Goal: Communication & Community: Answer question/provide support

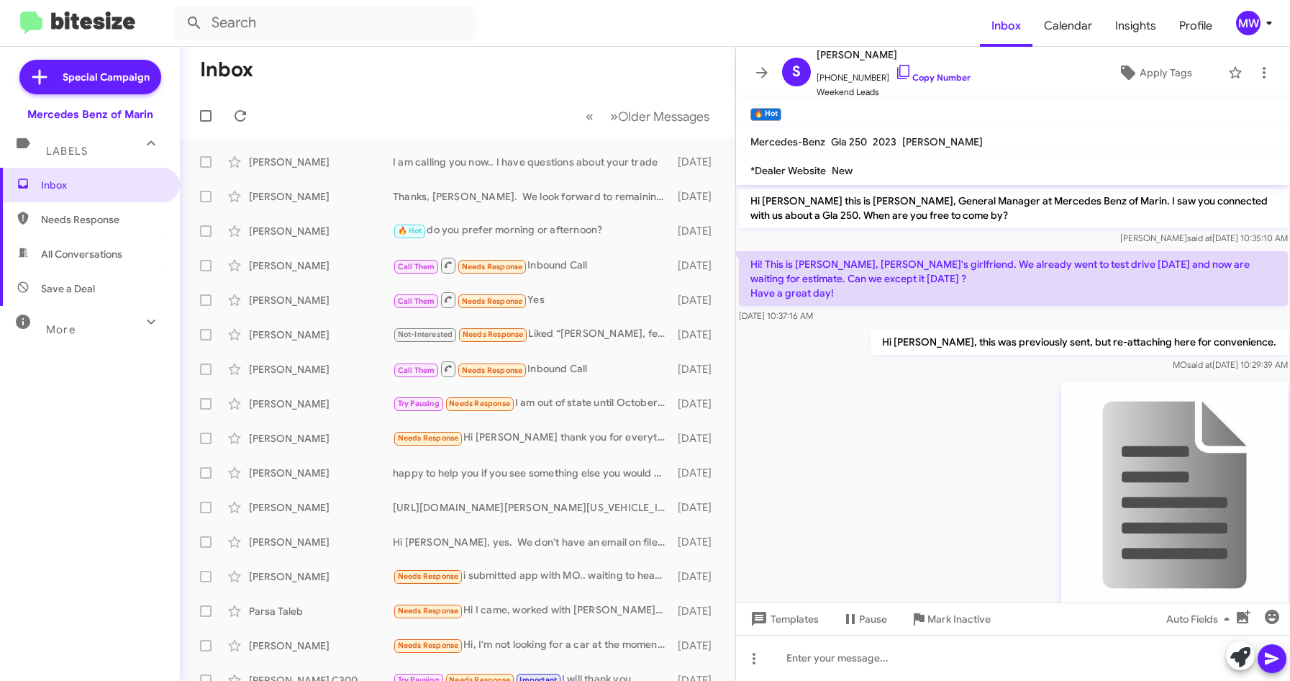
scroll to position [763, 0]
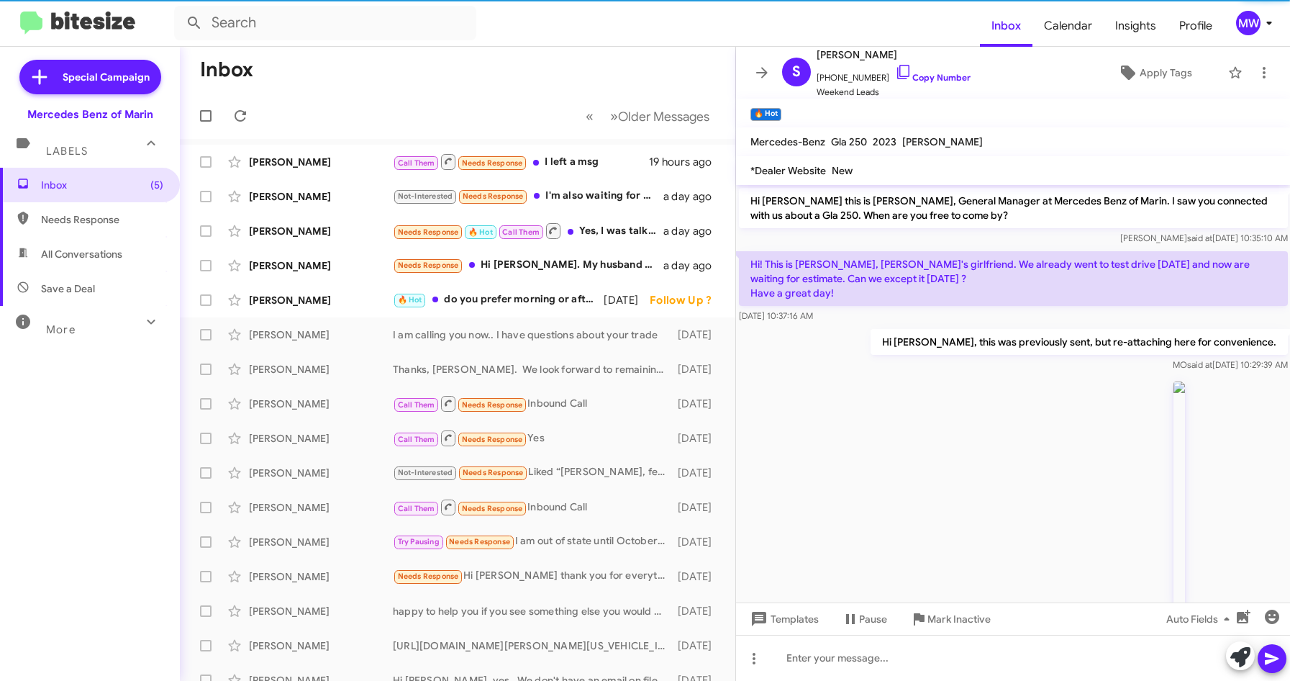
scroll to position [734, 0]
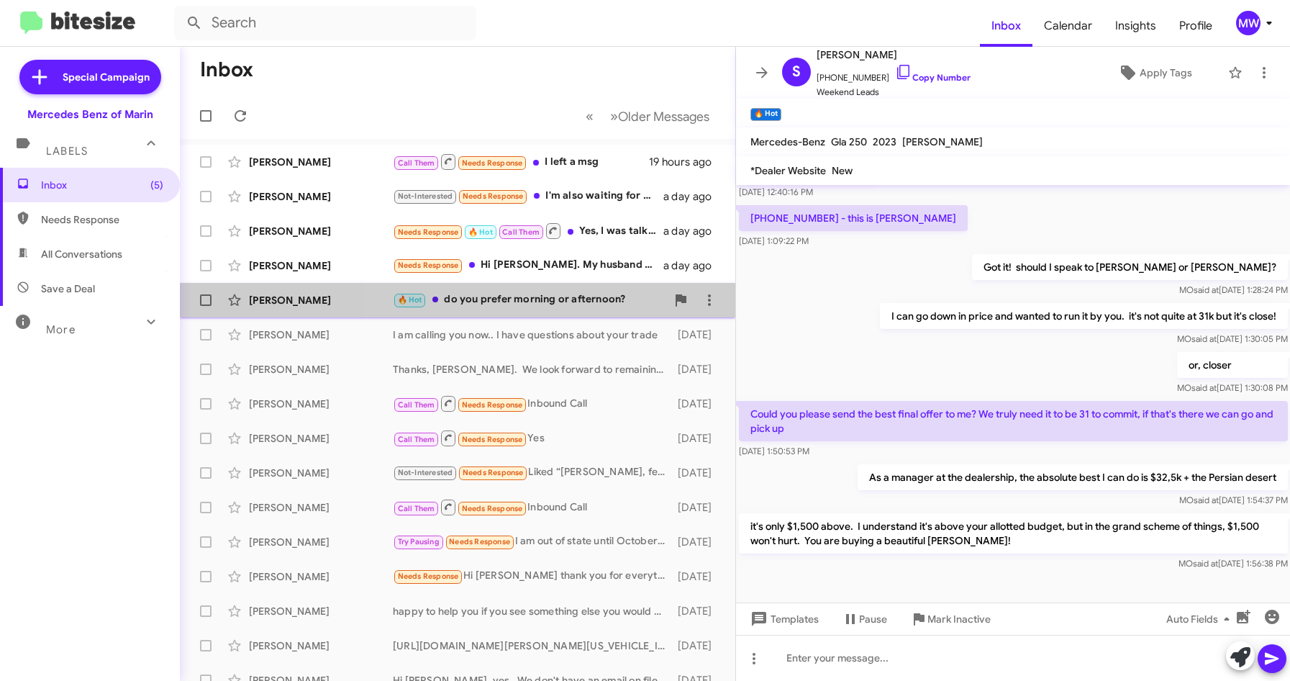
click at [569, 294] on div "🔥 Hot do you prefer morning or afternoon?" at bounding box center [529, 299] width 273 height 17
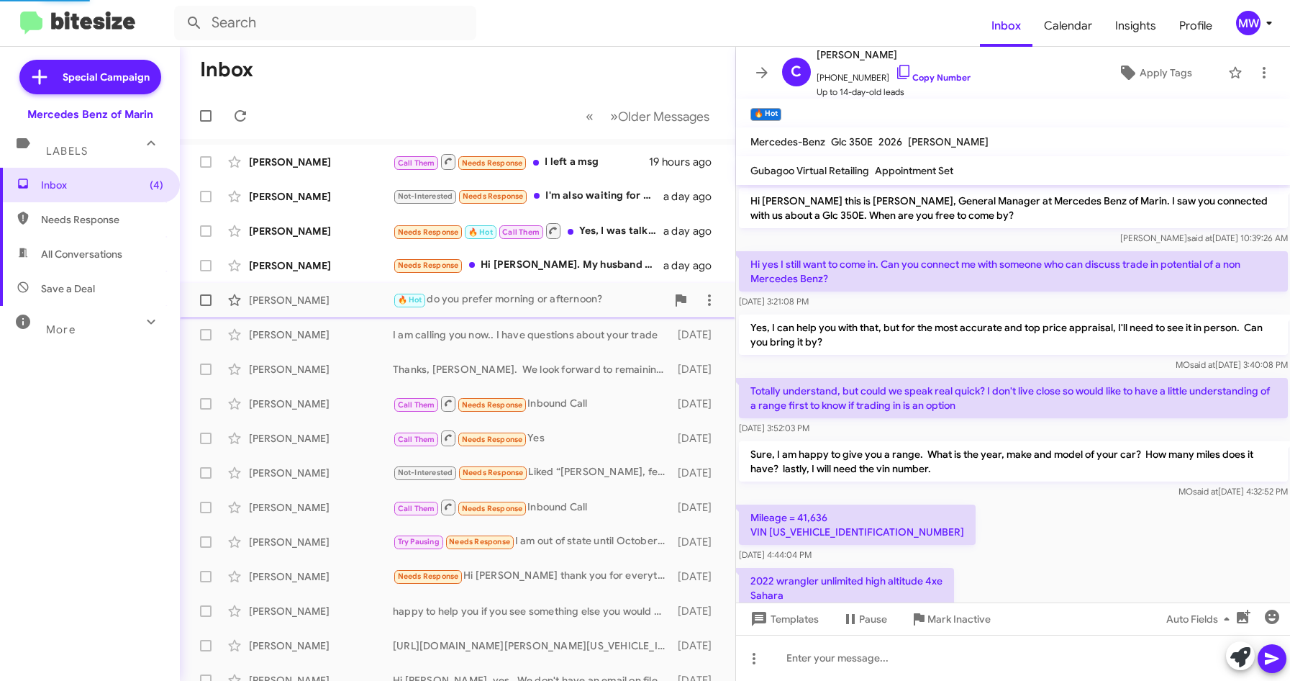
scroll to position [72, 0]
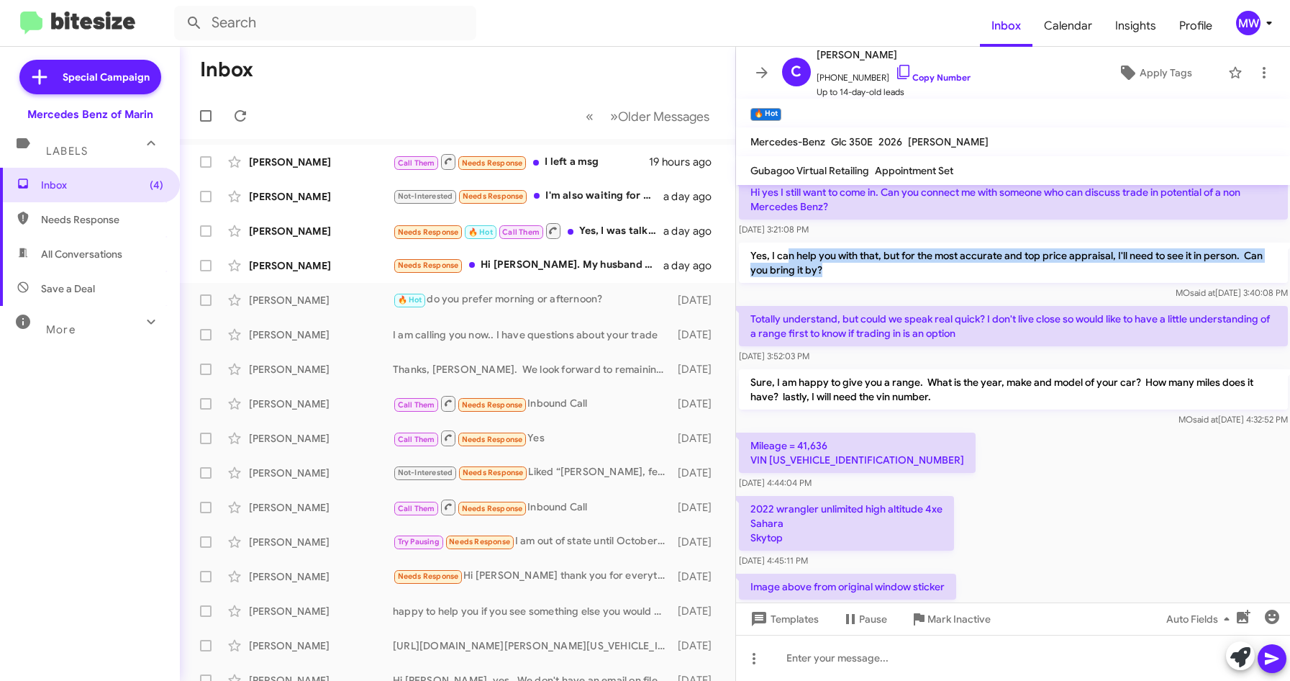
drag, startPoint x: 786, startPoint y: 260, endPoint x: 838, endPoint y: 277, distance: 55.1
click at [838, 277] on p "Yes, I can help you with that, but for the most accurate and top price appraisa…" at bounding box center [1013, 262] width 549 height 40
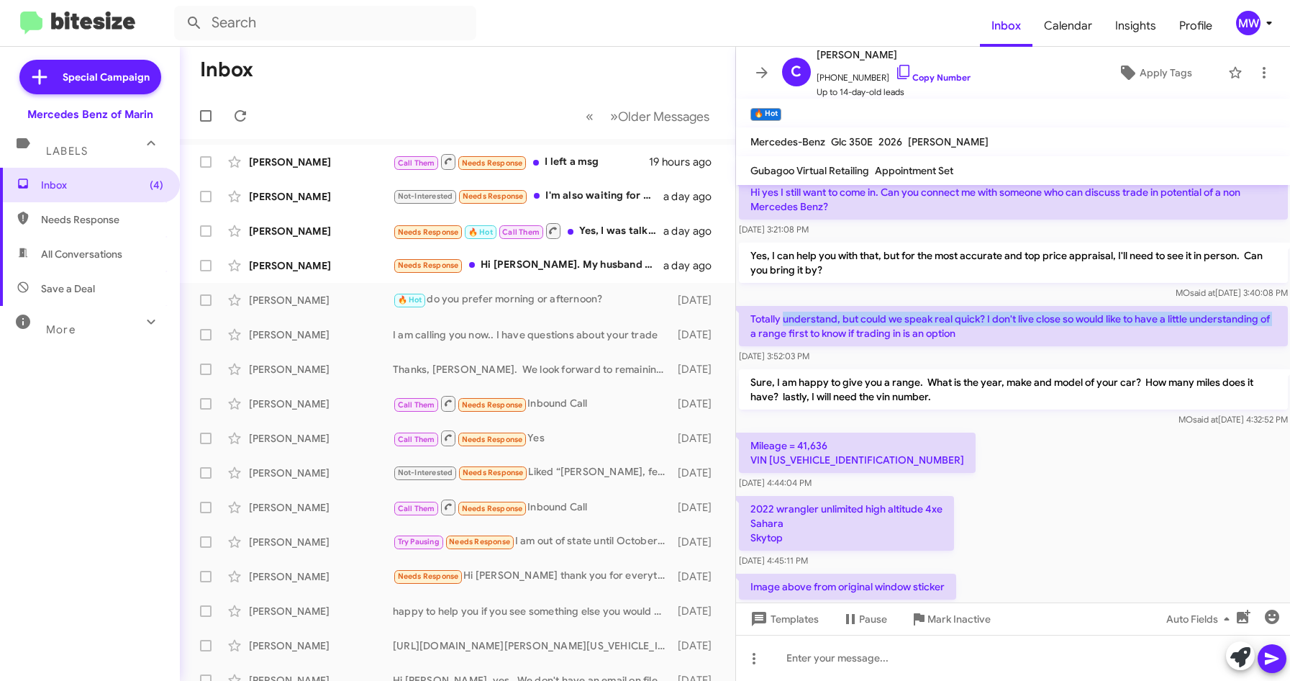
drag, startPoint x: 838, startPoint y: 277, endPoint x: 765, endPoint y: 343, distance: 98.8
click at [765, 343] on p "Totally understand, but could we speak real quick? I don't live close so would …" at bounding box center [1013, 326] width 549 height 40
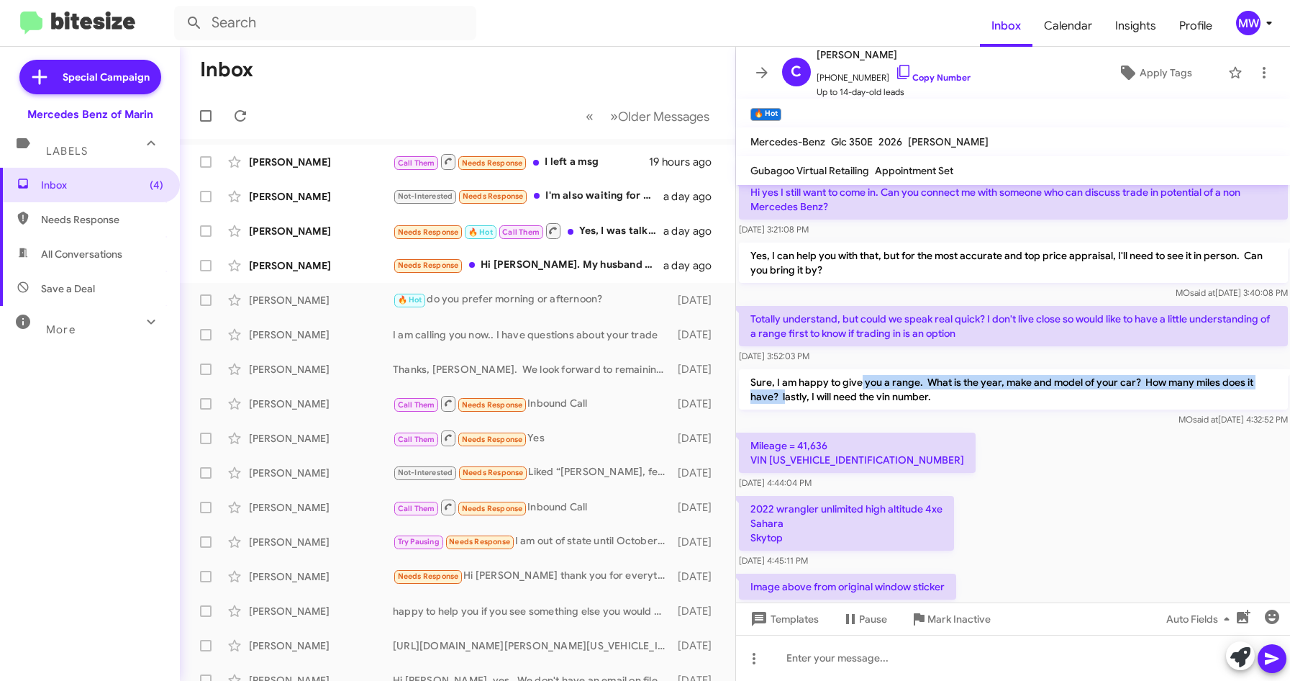
drag, startPoint x: 765, startPoint y: 343, endPoint x: 859, endPoint y: 380, distance: 101.1
click at [859, 380] on p "Sure, I am happy to give you a range. What is the year, make and model of your …" at bounding box center [1013, 389] width 549 height 40
drag, startPoint x: 859, startPoint y: 380, endPoint x: 958, endPoint y: 402, distance: 101.1
click at [958, 402] on p "Sure, I am happy to give you a range. What is the year, make and model of your …" at bounding box center [1013, 389] width 549 height 40
drag, startPoint x: 1015, startPoint y: 388, endPoint x: 932, endPoint y: 400, distance: 83.6
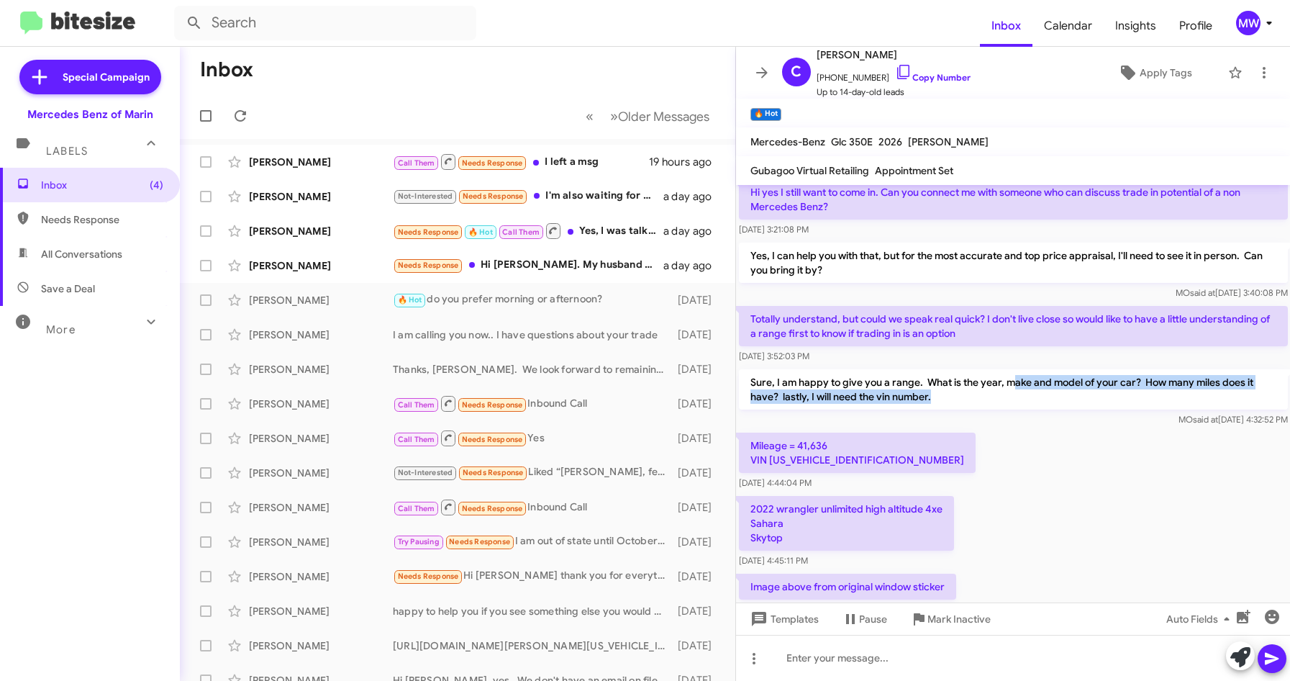
click at [932, 400] on p "Sure, I am happy to give you a range. What is the year, make and model of your …" at bounding box center [1013, 389] width 549 height 40
drag, startPoint x: 932, startPoint y: 400, endPoint x: 1017, endPoint y: 445, distance: 95.3
click at [1012, 442] on div "Mileage = 41,636 VIN [US_VEHICLE_IDENTIFICATION_NUMBER] [DATE] 4:44:04 PM" at bounding box center [1013, 461] width 555 height 63
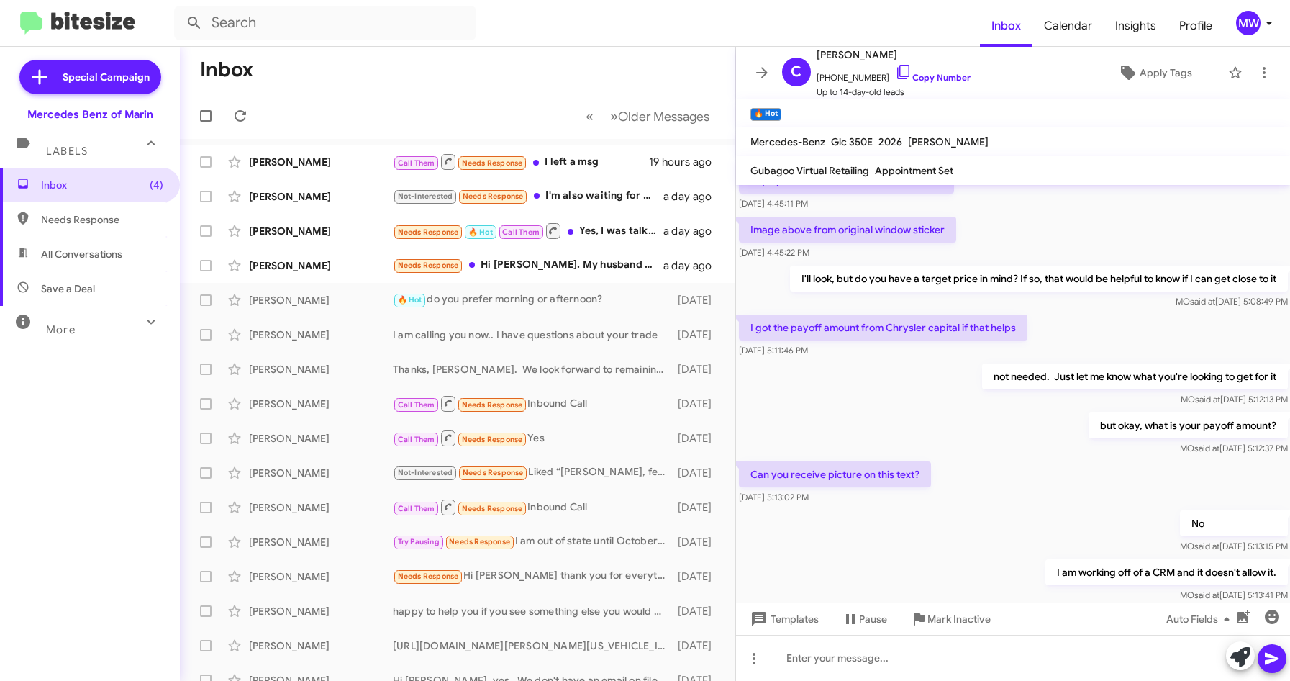
scroll to position [432, 0]
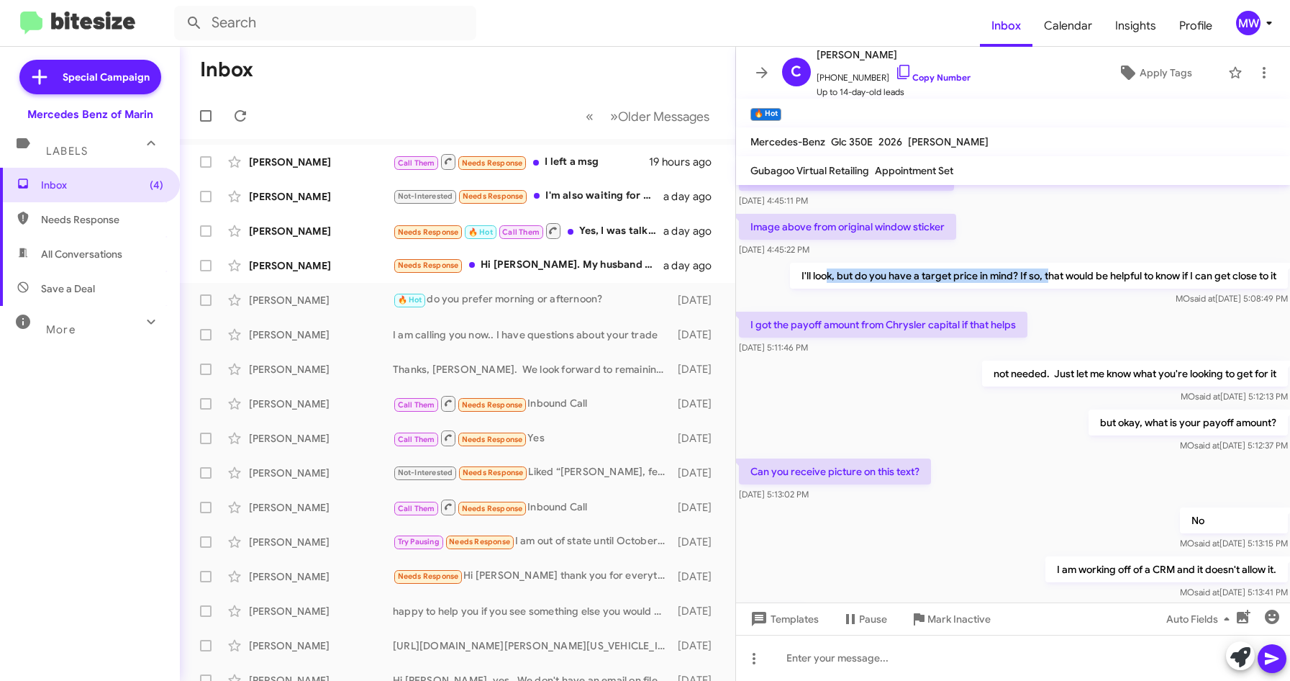
drag, startPoint x: 809, startPoint y: 276, endPoint x: 1035, endPoint y: 271, distance: 226.0
click at [1035, 271] on p "I'll look, but do you have a target price in mind? If so, that would be helpful…" at bounding box center [1038, 276] width 498 height 26
drag, startPoint x: 1094, startPoint y: 422, endPoint x: 1140, endPoint y: 422, distance: 46.0
click at [1140, 422] on p "but okay, what is your payoff amount?" at bounding box center [1187, 422] width 199 height 26
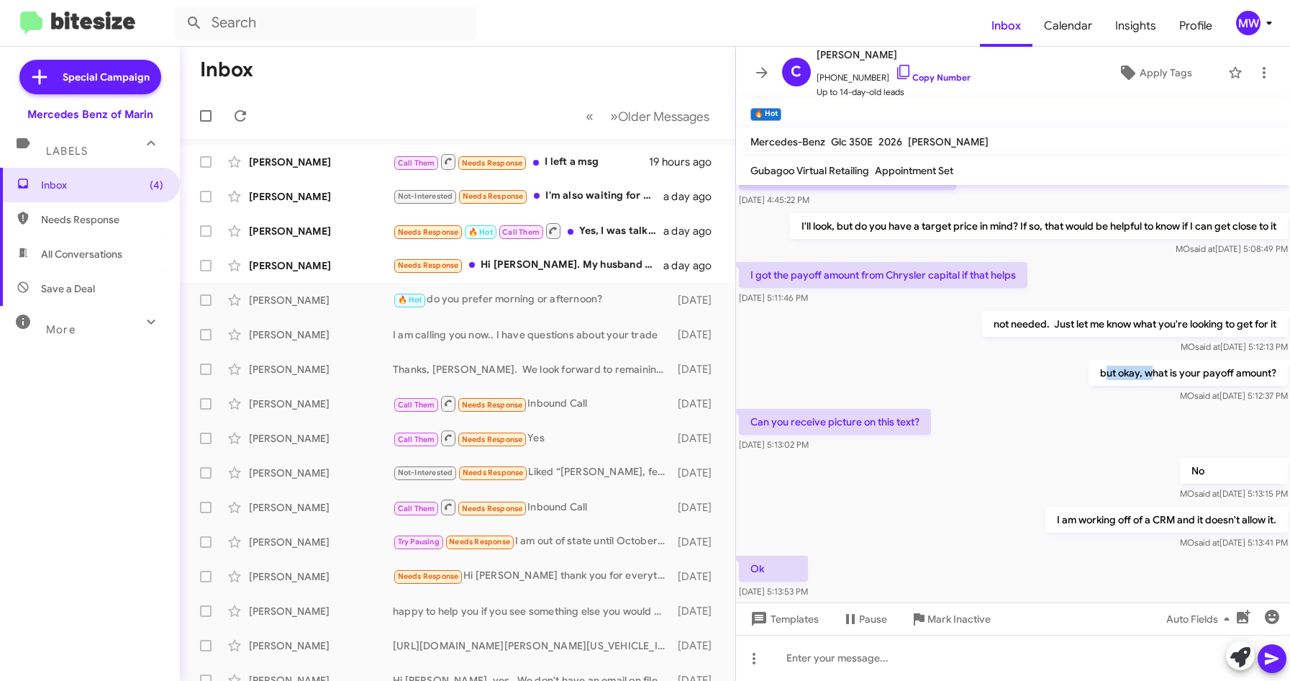
scroll to position [504, 0]
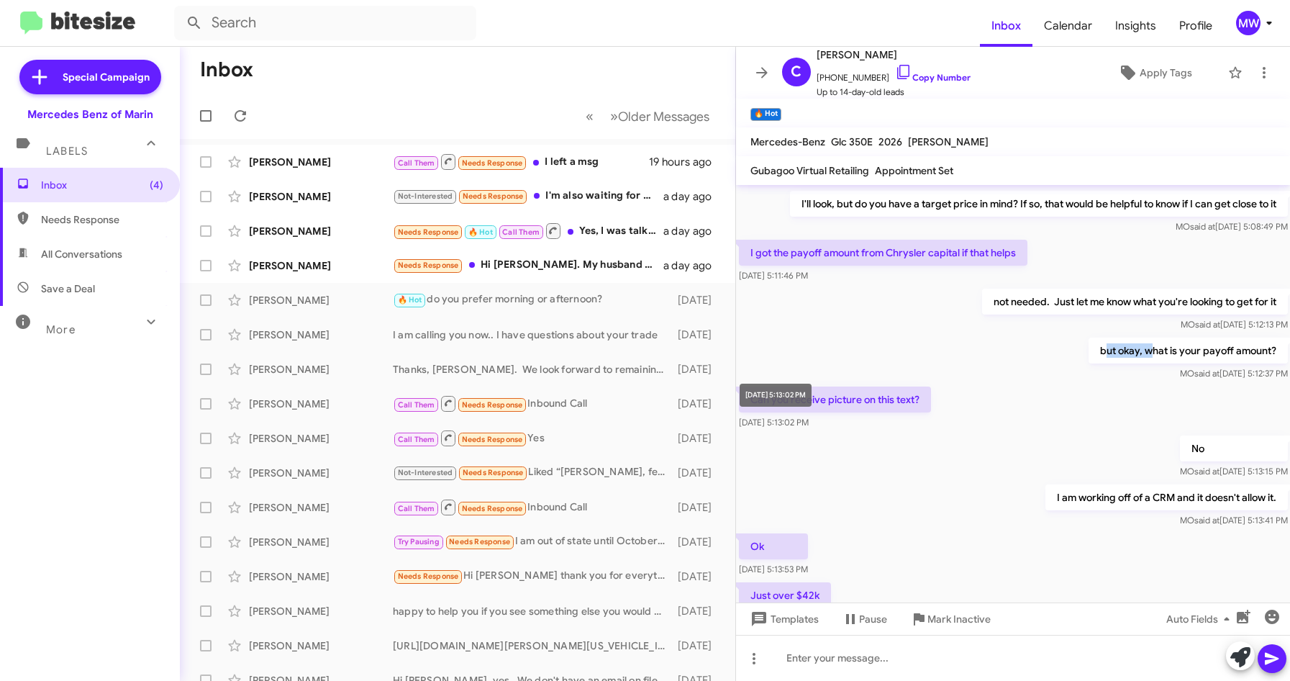
drag, startPoint x: 809, startPoint y: 407, endPoint x: 820, endPoint y: 407, distance: 11.5
click at [820, 407] on mat-tooltip-component "[DATE] 5:13:02 PM" at bounding box center [776, 394] width 92 height 43
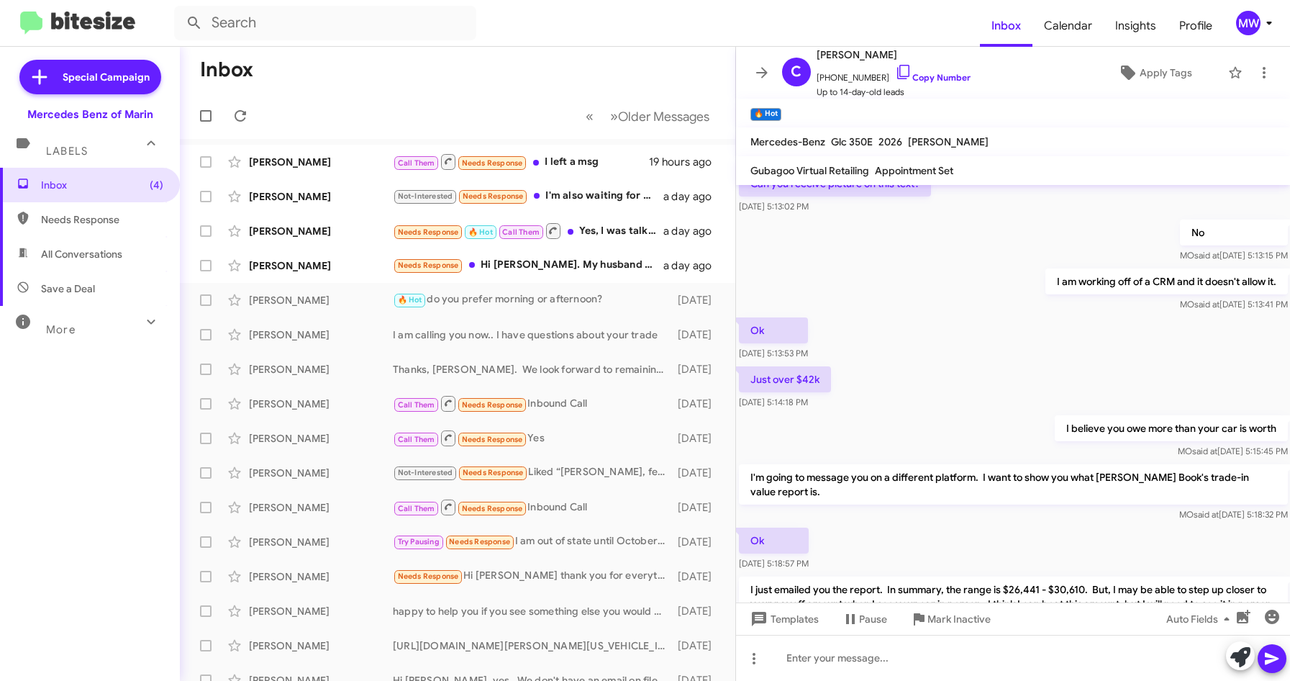
scroll to position [791, 0]
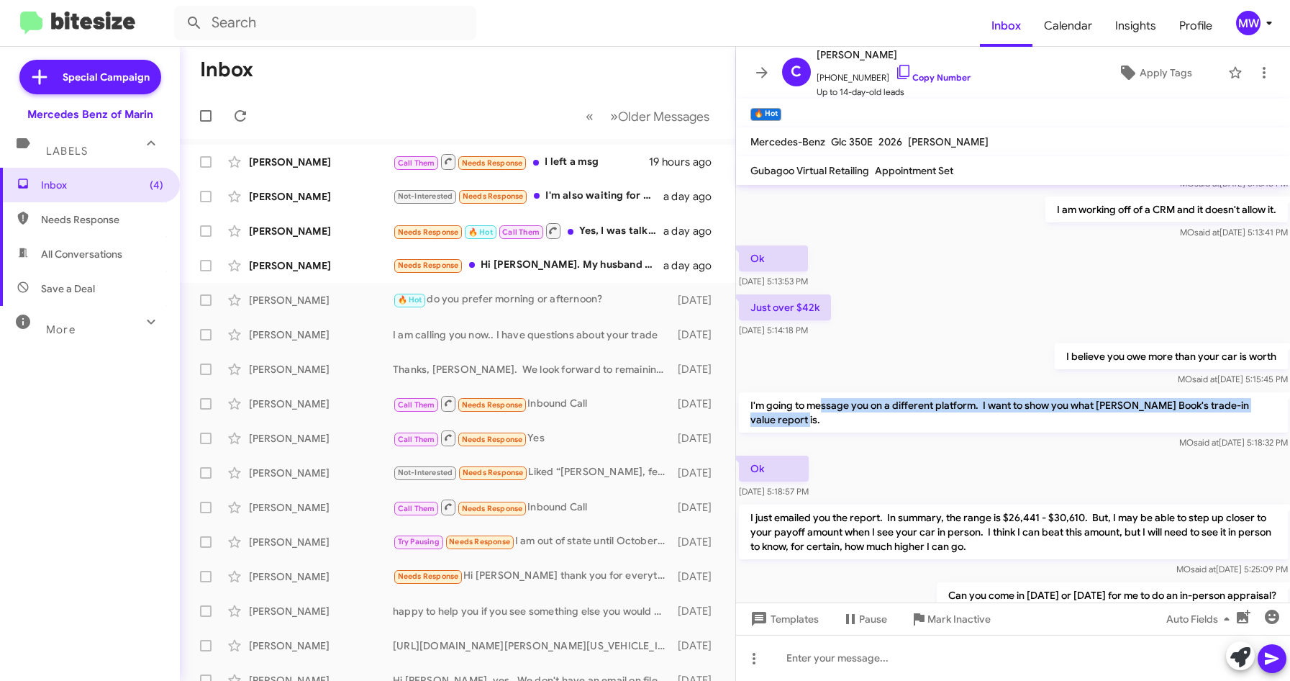
drag, startPoint x: 822, startPoint y: 402, endPoint x: 1076, endPoint y: 413, distance: 254.2
click at [1076, 413] on p "I'm going to message you on a different platform. I want to show you what [PERS…" at bounding box center [1013, 412] width 549 height 40
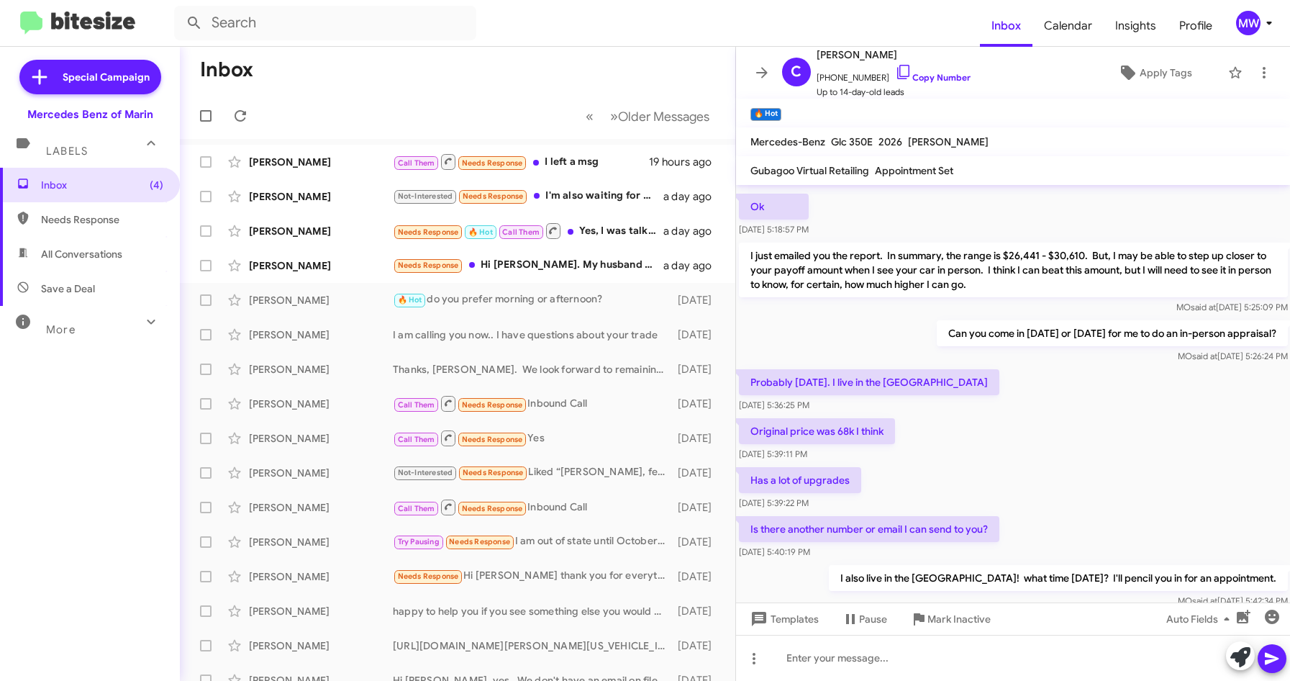
scroll to position [1079, 0]
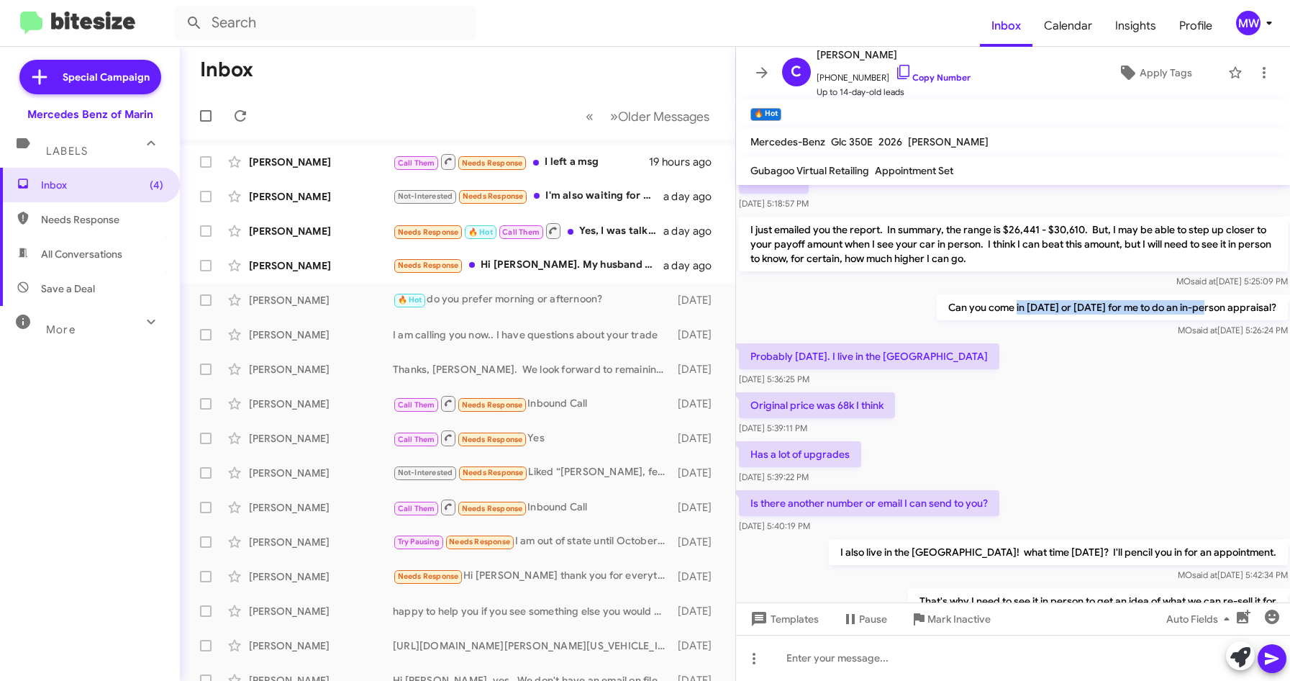
drag, startPoint x: 982, startPoint y: 307, endPoint x: 1173, endPoint y: 307, distance: 191.4
click at [1173, 307] on p "Can you come in [DATE] or [DATE] for me to do an in-person appraisal?" at bounding box center [1111, 307] width 351 height 26
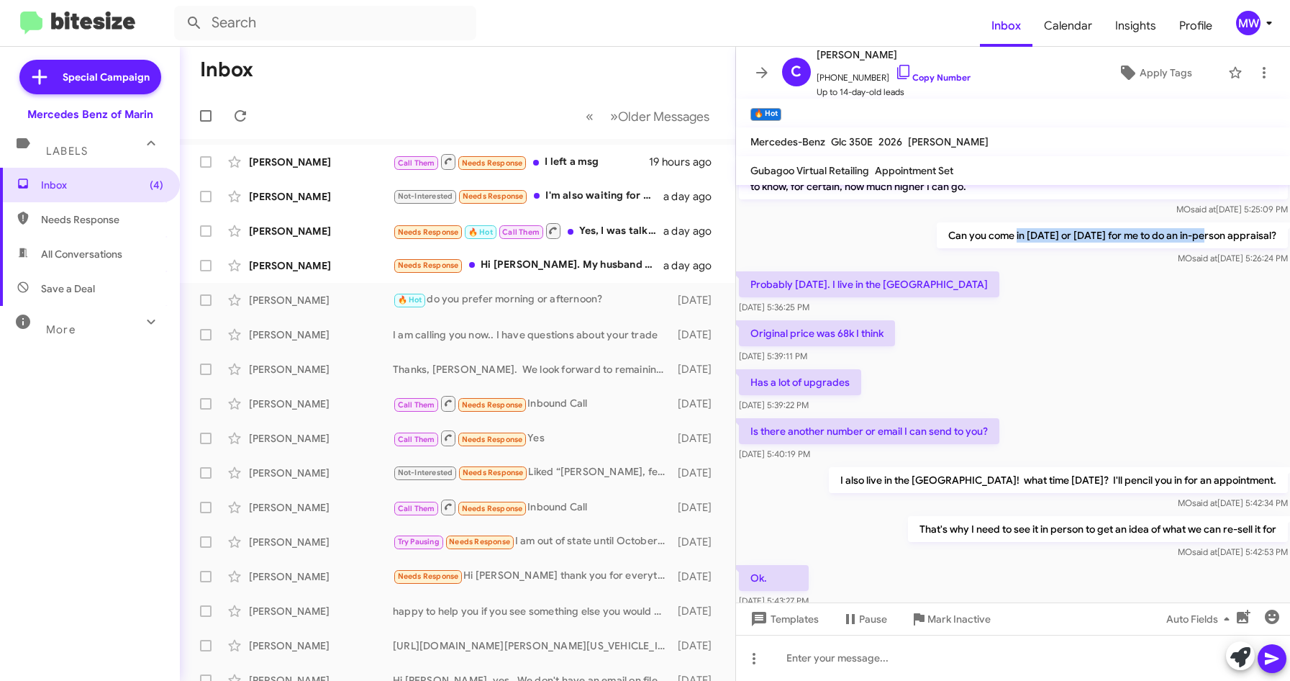
scroll to position [1295, 0]
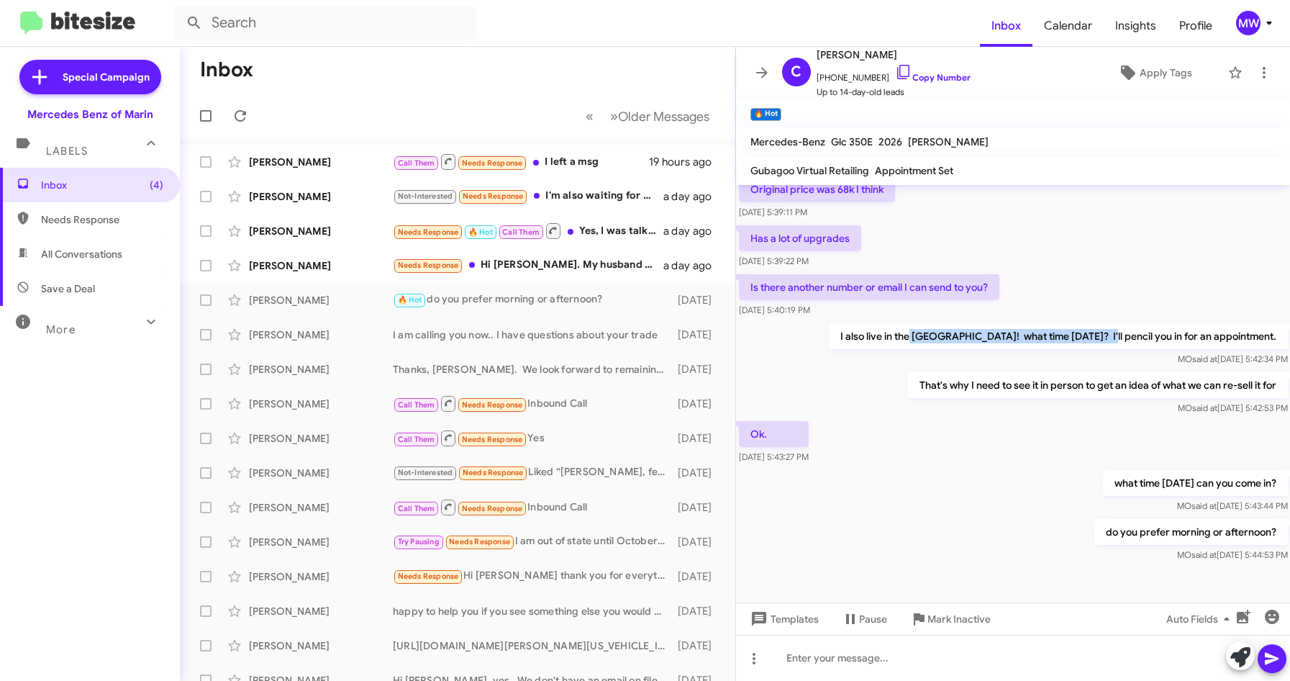
drag, startPoint x: 938, startPoint y: 341, endPoint x: 1117, endPoint y: 335, distance: 178.5
click at [1117, 335] on p "I also live in the [GEOGRAPHIC_DATA]! what time [DATE]? I'll pencil you in for …" at bounding box center [1057, 336] width 459 height 26
drag, startPoint x: 936, startPoint y: 384, endPoint x: 976, endPoint y: 382, distance: 39.6
click at [976, 382] on p "That's why I need to see it in person to get an idea of what we can re-sell it …" at bounding box center [1097, 385] width 380 height 26
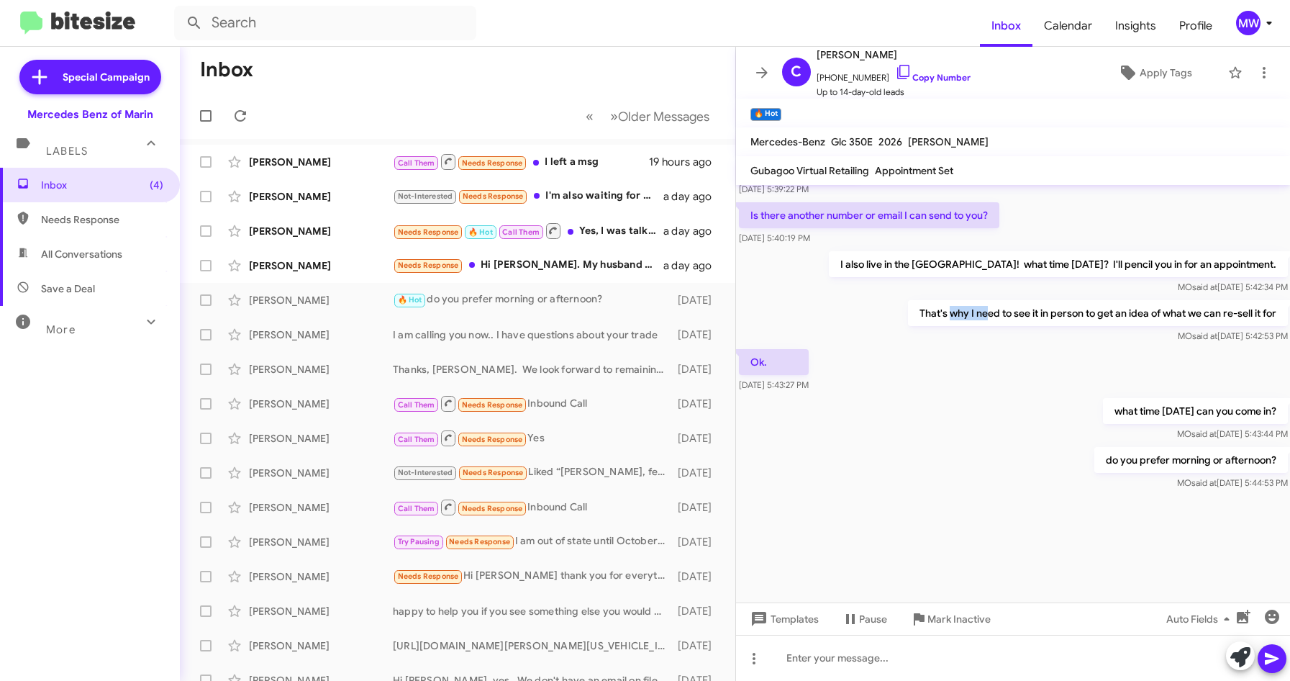
scroll to position [1369, 0]
click at [576, 265] on div "Needs Response Hi [PERSON_NAME]. My husband came by [DATE] to check out the car…" at bounding box center [529, 265] width 273 height 17
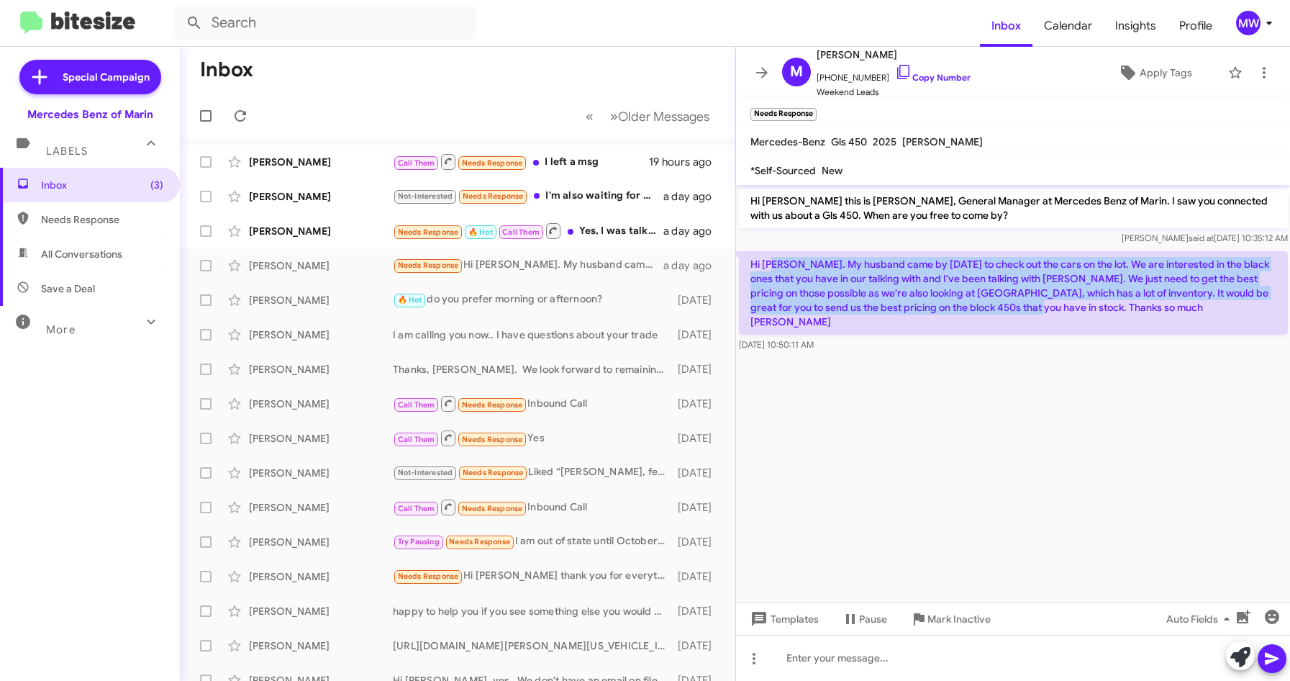
drag, startPoint x: 781, startPoint y: 265, endPoint x: 1024, endPoint y: 308, distance: 246.3
click at [1024, 308] on p "Hi [PERSON_NAME]. My husband came by [DATE] to check out the cars on the lot. W…" at bounding box center [1013, 292] width 549 height 83
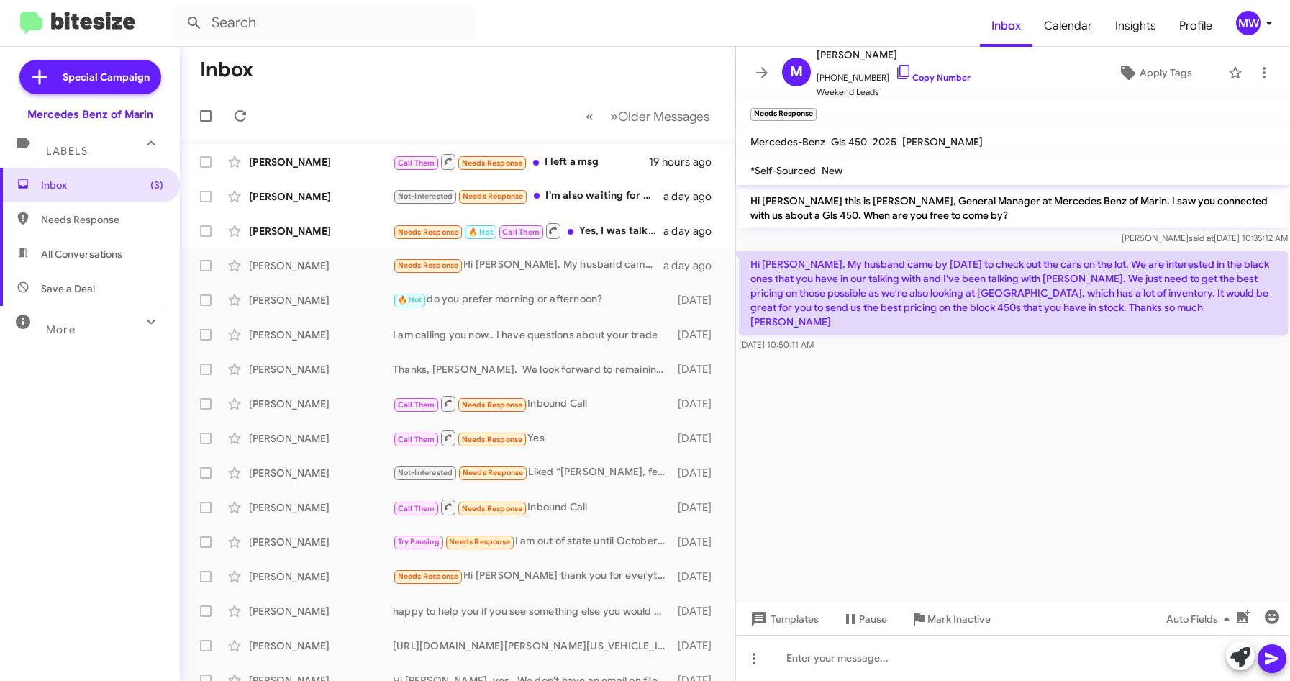
drag, startPoint x: 1024, startPoint y: 308, endPoint x: 1055, endPoint y: 390, distance: 87.7
click at [1055, 389] on cdk-virtual-scroll-viewport "Hi [PERSON_NAME] this is [PERSON_NAME], General Manager at Mercedes Benz of Mar…" at bounding box center [1013, 393] width 555 height 417
drag, startPoint x: 825, startPoint y: 76, endPoint x: 873, endPoint y: 77, distance: 48.2
click at [873, 77] on span "[PHONE_NUMBER] Copy Number" at bounding box center [894, 74] width 154 height 22
copy span "8054559515"
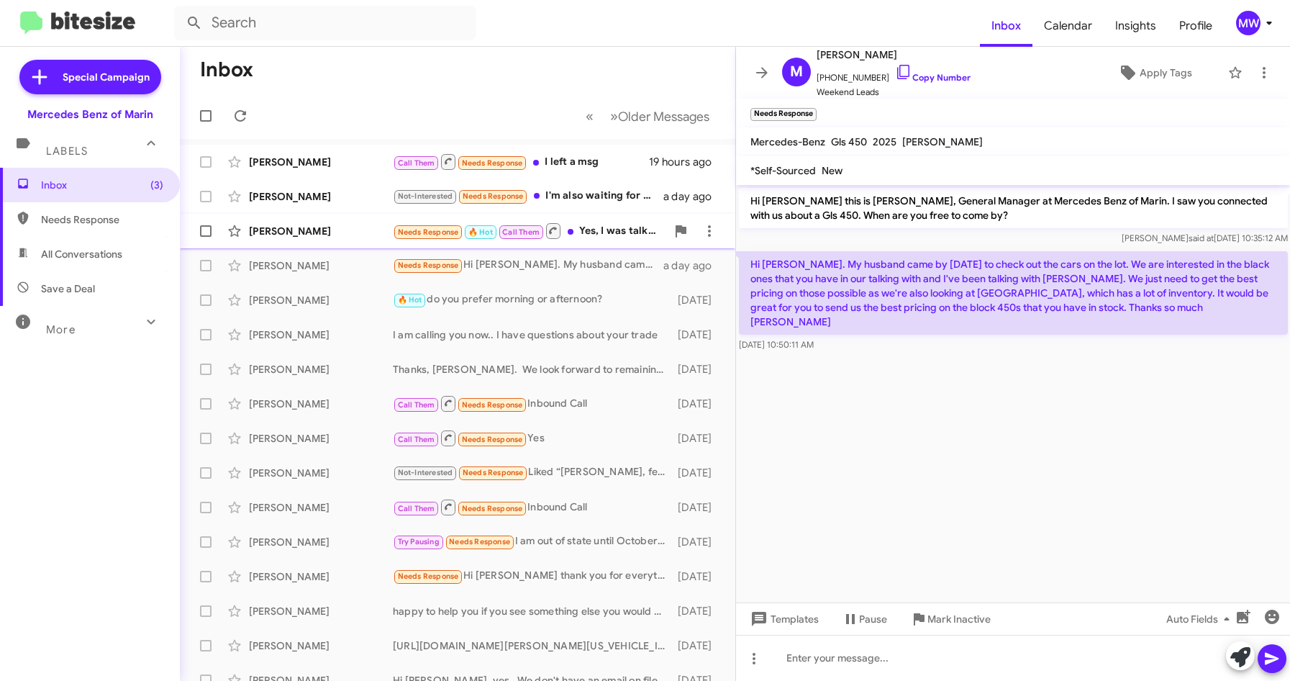
click at [630, 232] on div "Needs Response 🔥 Hot Call Them Yes, I was talking to [PERSON_NAME], and he repl…" at bounding box center [529, 231] width 273 height 18
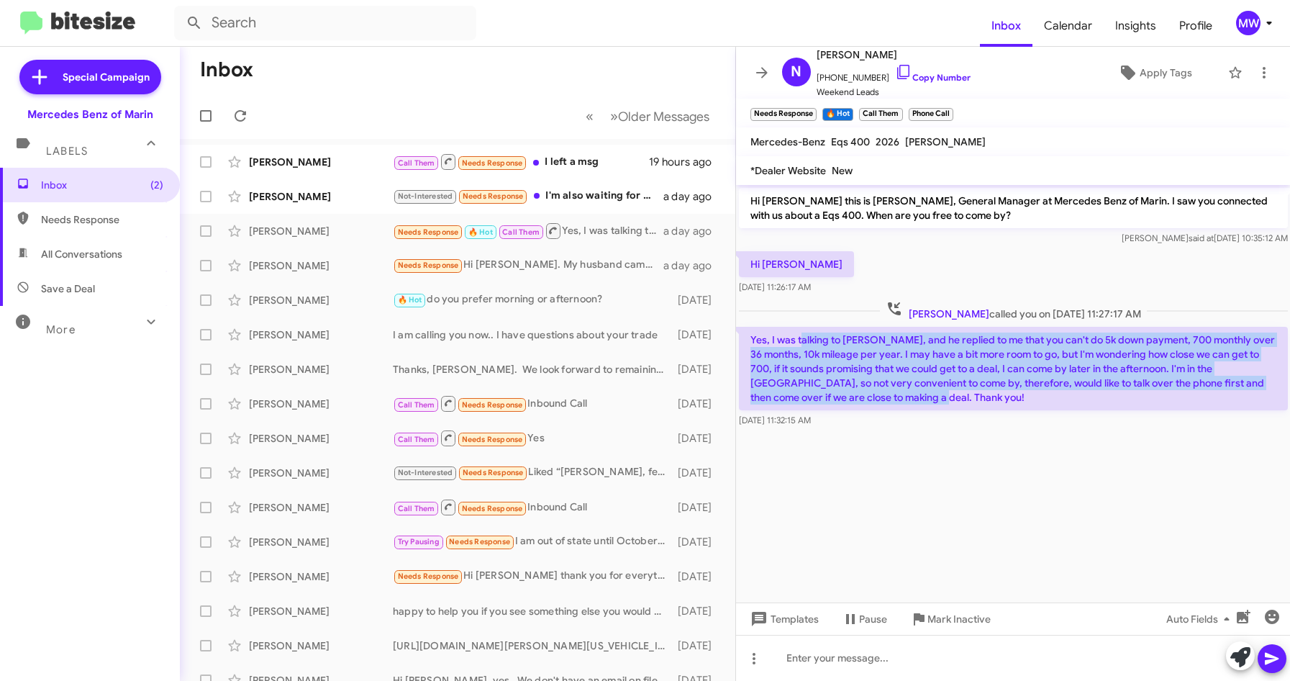
drag, startPoint x: 801, startPoint y: 335, endPoint x: 944, endPoint y: 399, distance: 156.6
click at [944, 399] on p "Yes, I was talking to [PERSON_NAME], and he replied to me that you can't do 5k …" at bounding box center [1013, 368] width 549 height 83
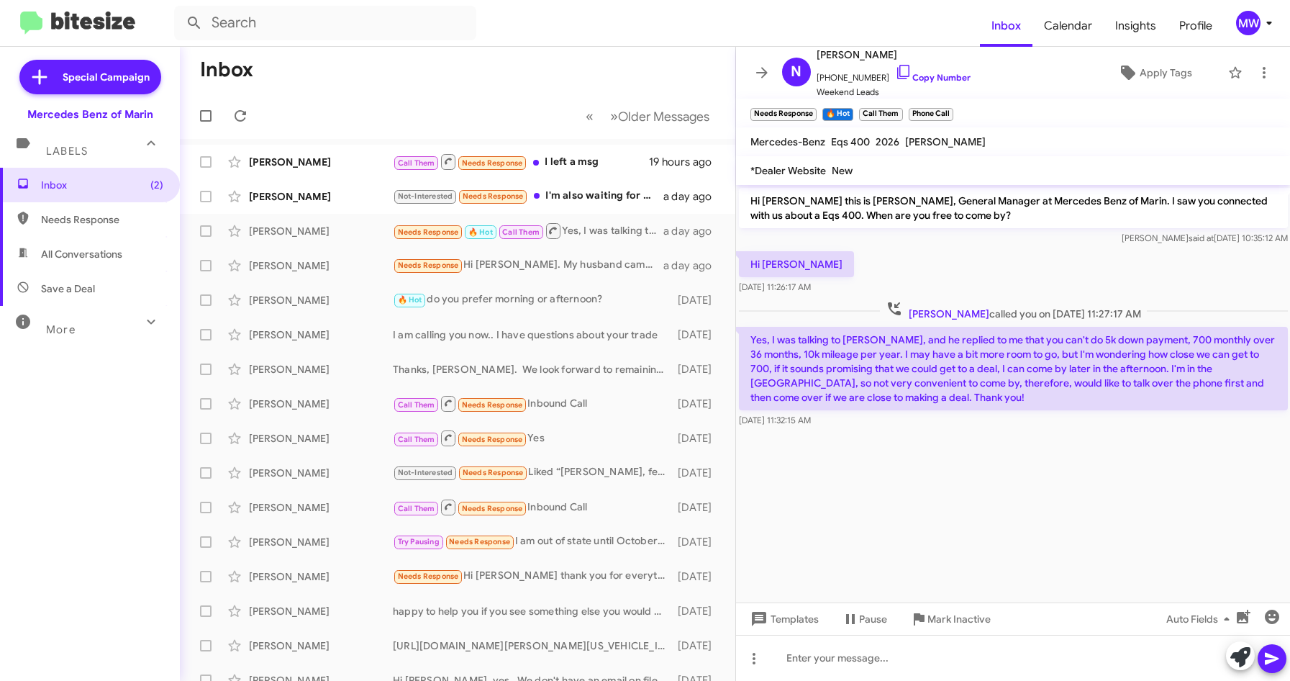
drag, startPoint x: 944, startPoint y: 399, endPoint x: 960, endPoint y: 453, distance: 56.2
click at [958, 450] on cdk-virtual-scroll-viewport "Hi [PERSON_NAME] this is [PERSON_NAME], General Manager at Mercedes Benz of Mar…" at bounding box center [1013, 393] width 555 height 417
click at [566, 191] on div "Not-Interested Needs Response I'm also waiting for a quote on a Bentley" at bounding box center [529, 196] width 273 height 17
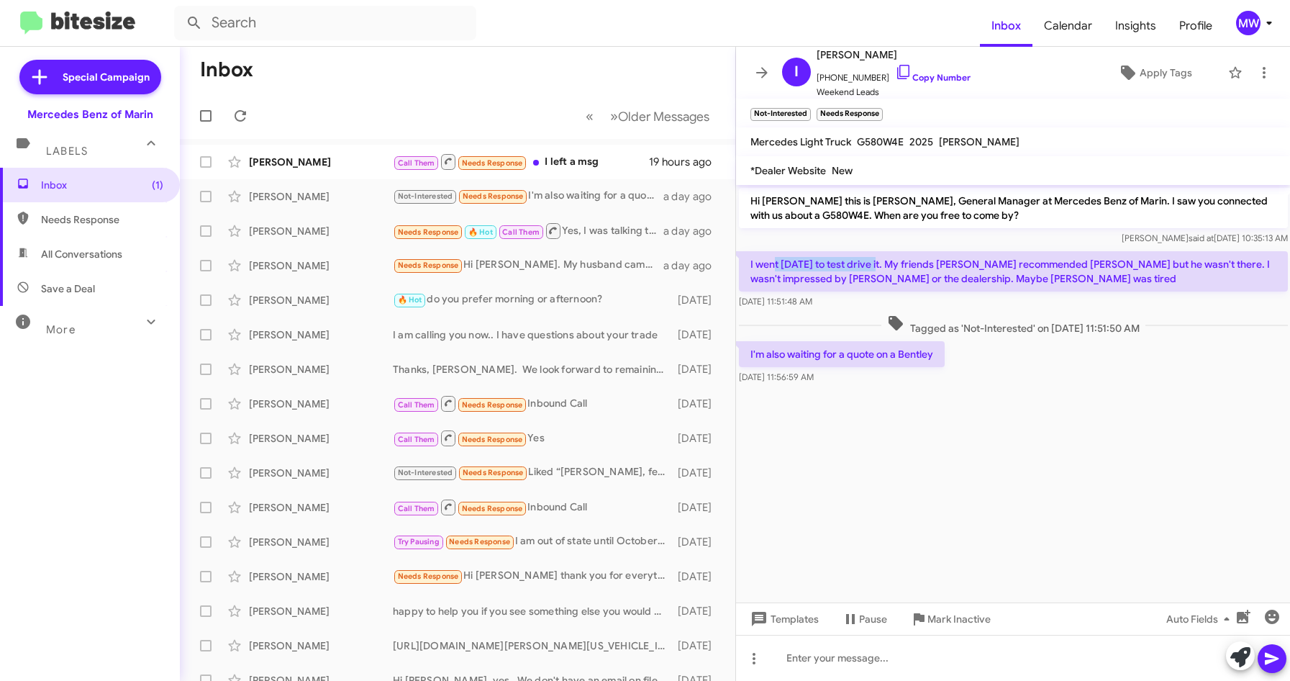
drag, startPoint x: 773, startPoint y: 258, endPoint x: 880, endPoint y: 261, distance: 107.2
click at [880, 261] on p "I went [DATE] to test drive it. My friends [PERSON_NAME] recommended [PERSON_NA…" at bounding box center [1013, 271] width 549 height 40
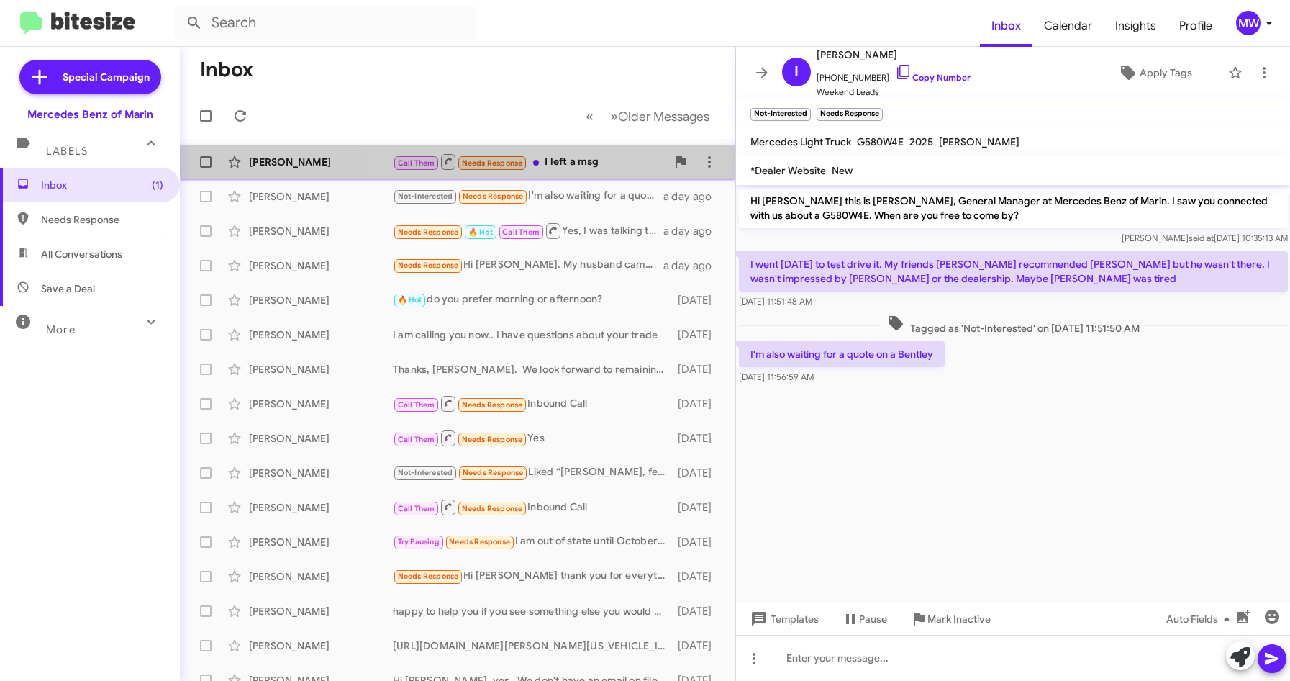
click at [596, 154] on div "Call Them Needs Response I left a msg" at bounding box center [529, 162] width 273 height 18
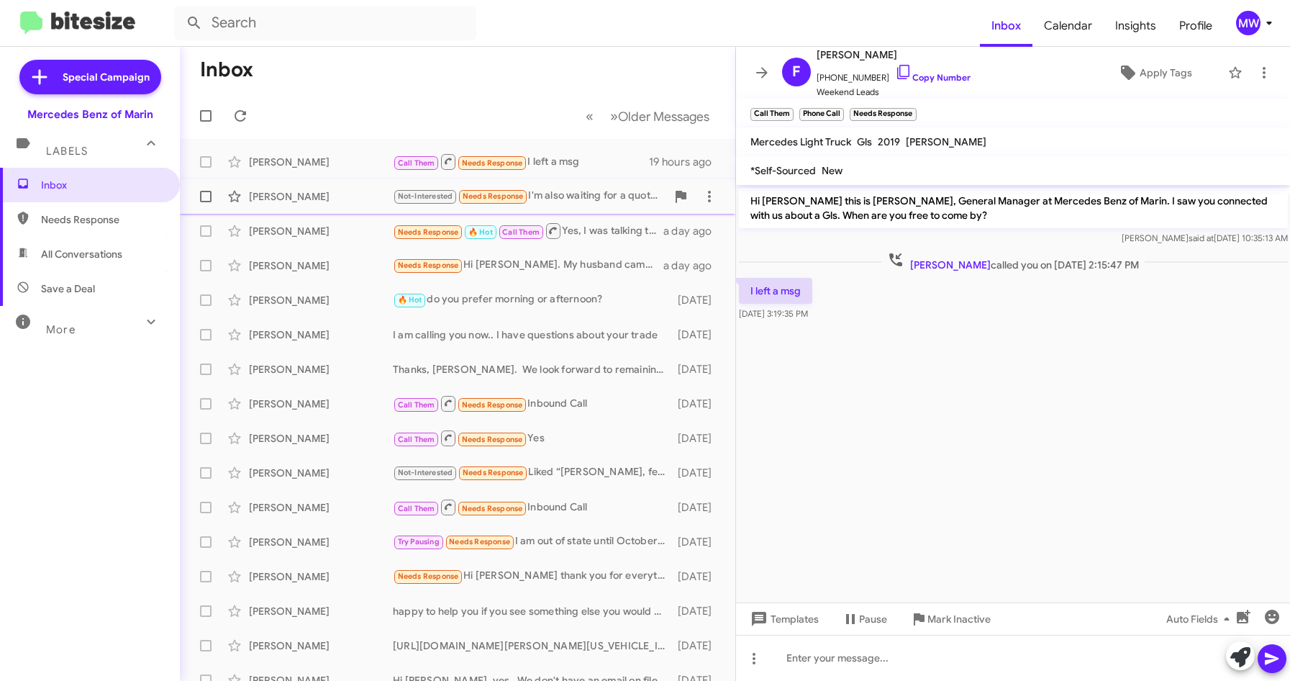
click at [570, 200] on div "Not-Interested Needs Response I'm also waiting for a quote on a Bentley" at bounding box center [529, 196] width 273 height 17
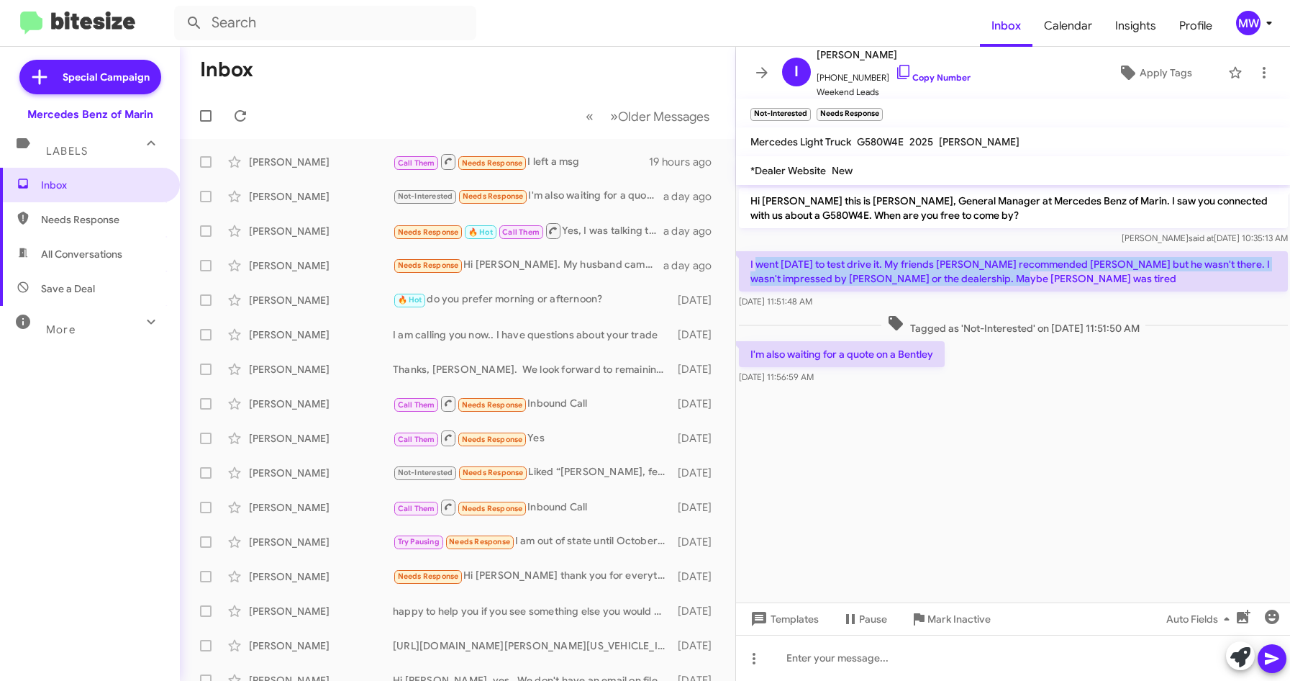
drag, startPoint x: 766, startPoint y: 262, endPoint x: 1044, endPoint y: 283, distance: 279.3
click at [1044, 283] on p "I went [DATE] to test drive it. My friends [PERSON_NAME] recommended [PERSON_NA…" at bounding box center [1013, 271] width 549 height 40
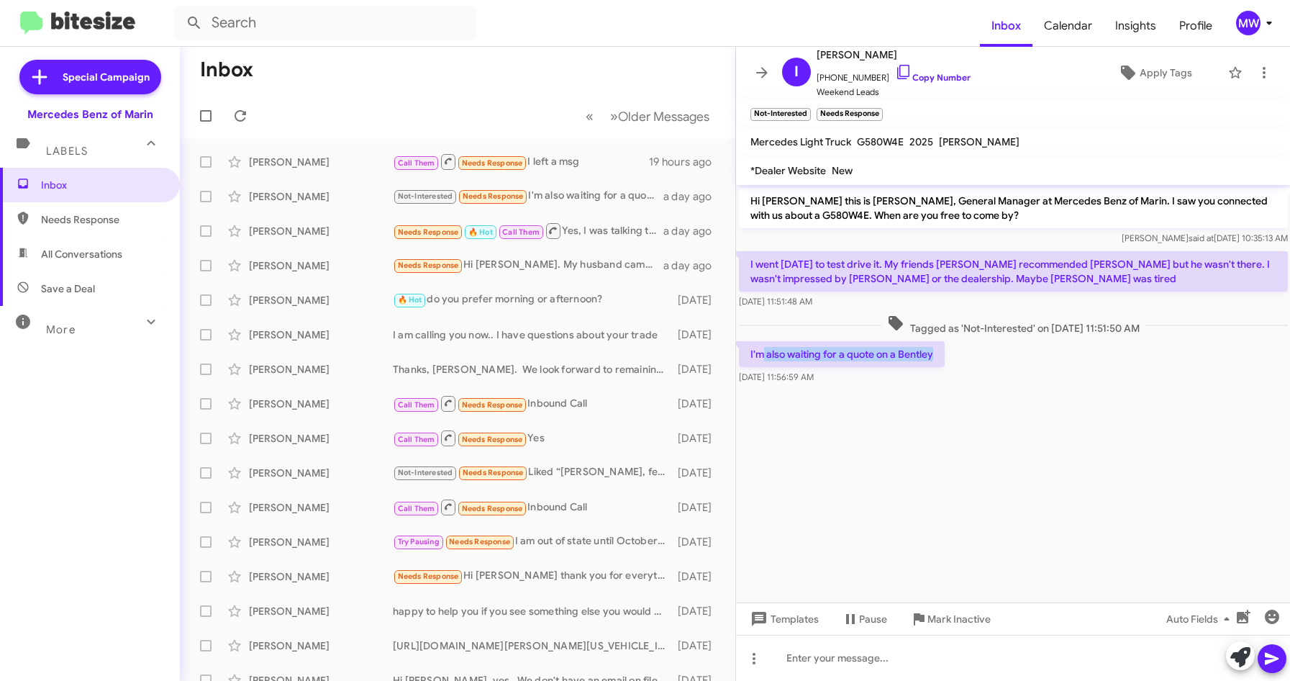
drag, startPoint x: 763, startPoint y: 359, endPoint x: 959, endPoint y: 356, distance: 196.4
click at [959, 356] on div "I'm also waiting for a quote on a Bentley [DATE] 11:56:59 AM" at bounding box center [1013, 362] width 555 height 49
drag, startPoint x: 959, startPoint y: 356, endPoint x: 930, endPoint y: 431, distance: 80.4
click at [930, 431] on cdk-virtual-scroll-viewport "Hi [PERSON_NAME] this is [PERSON_NAME], General Manager at Mercedes Benz of Mar…" at bounding box center [1013, 393] width 555 height 417
